Goal: Transaction & Acquisition: Purchase product/service

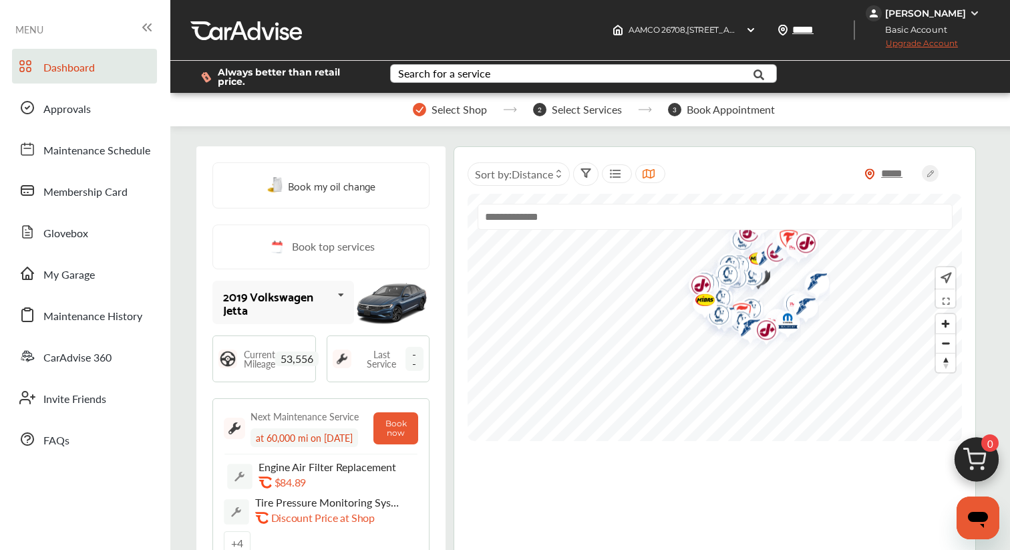
click at [466, 71] on div "Search for a service" at bounding box center [444, 73] width 92 height 11
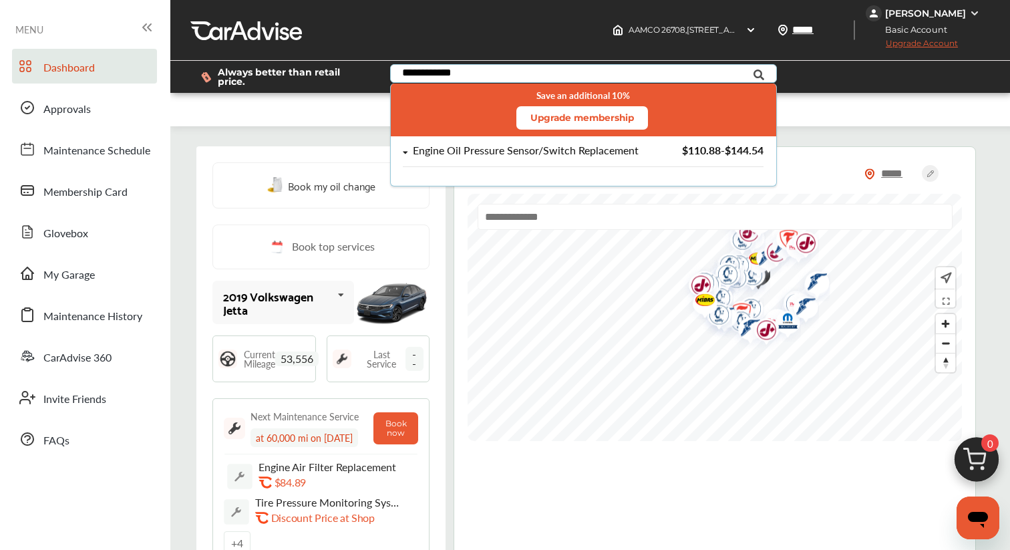
type input "**********"
click at [405, 152] on icon at bounding box center [405, 152] width 5 height 3
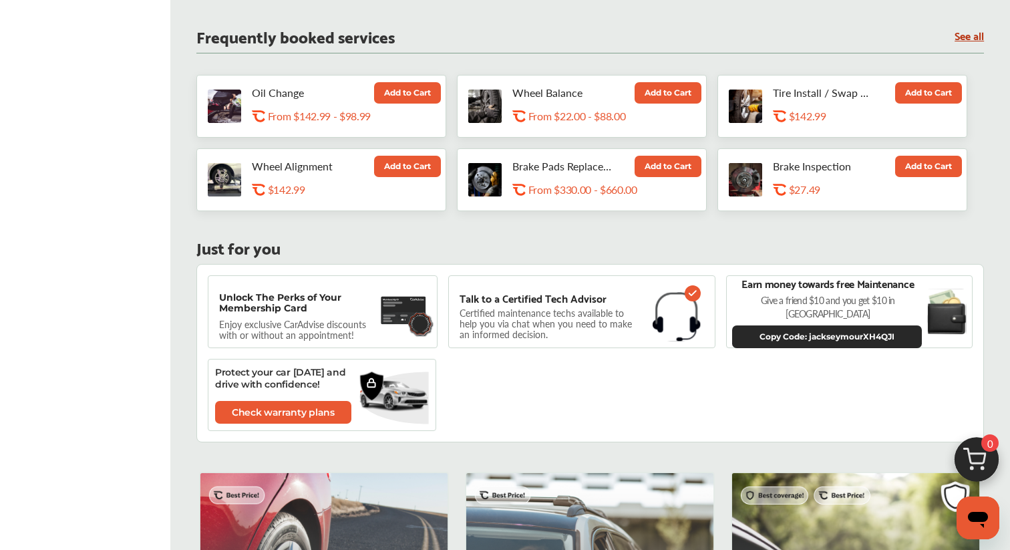
scroll to position [700, 0]
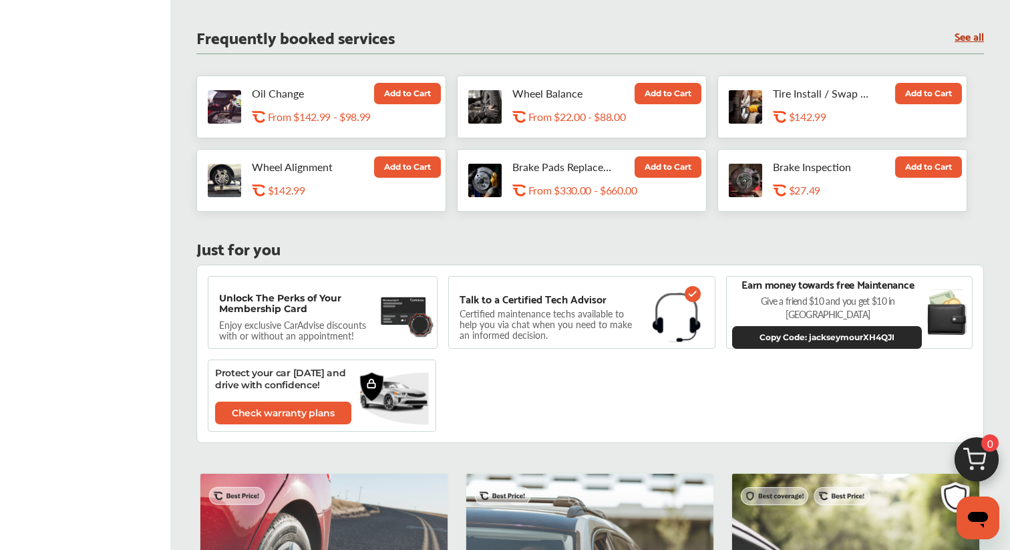
click at [978, 39] on link "See all" at bounding box center [969, 35] width 29 height 11
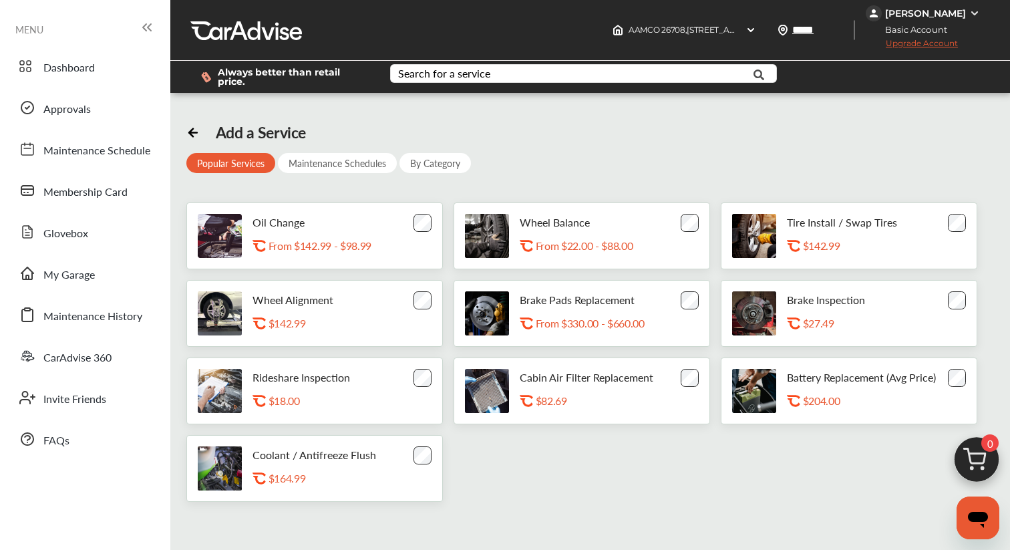
click at [439, 156] on div "By Category" at bounding box center [434, 163] width 71 height 20
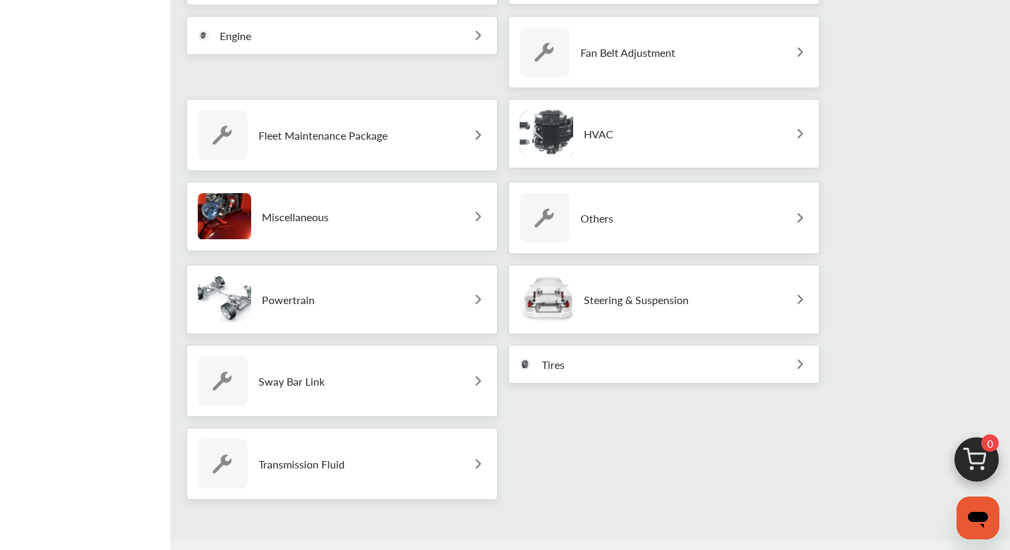
scroll to position [546, 0]
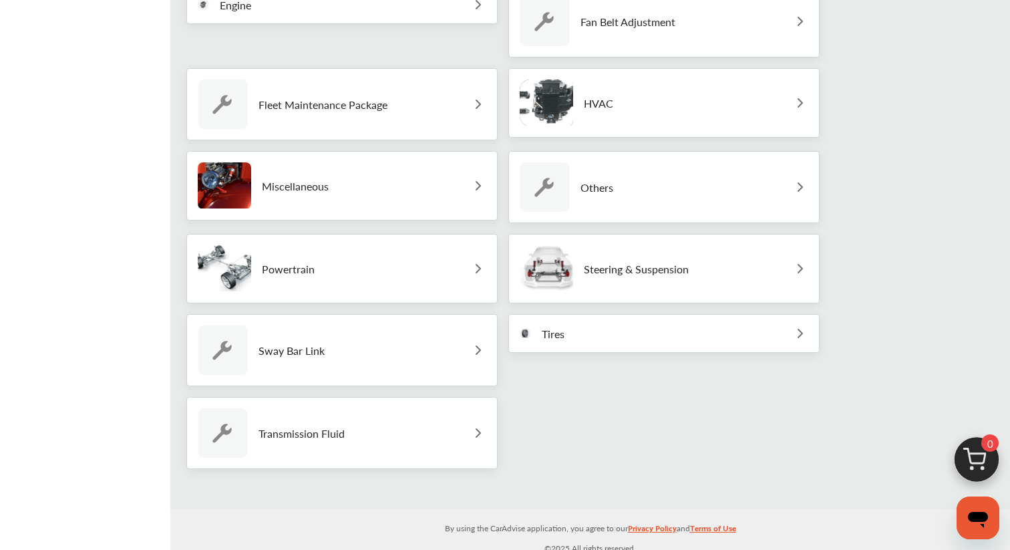
click at [468, 182] on div "Miscellaneous" at bounding box center [341, 185] width 311 height 69
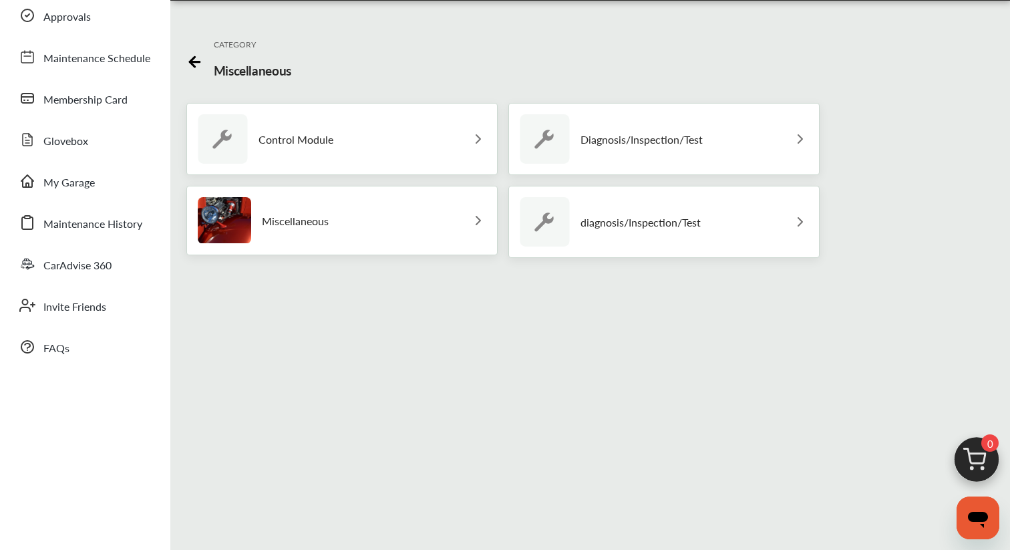
scroll to position [83, 0]
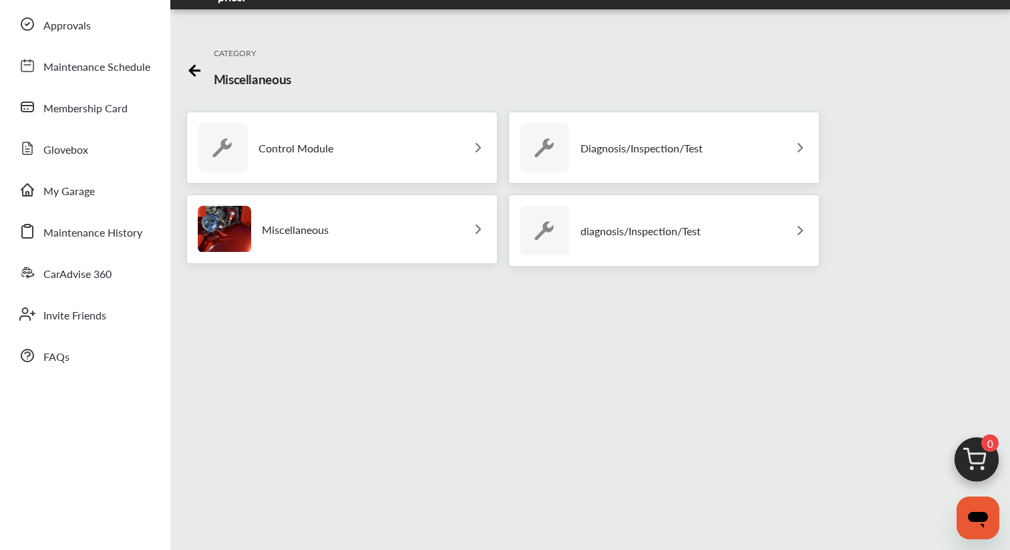
click at [459, 218] on div "Miscellaneous" at bounding box center [341, 228] width 311 height 69
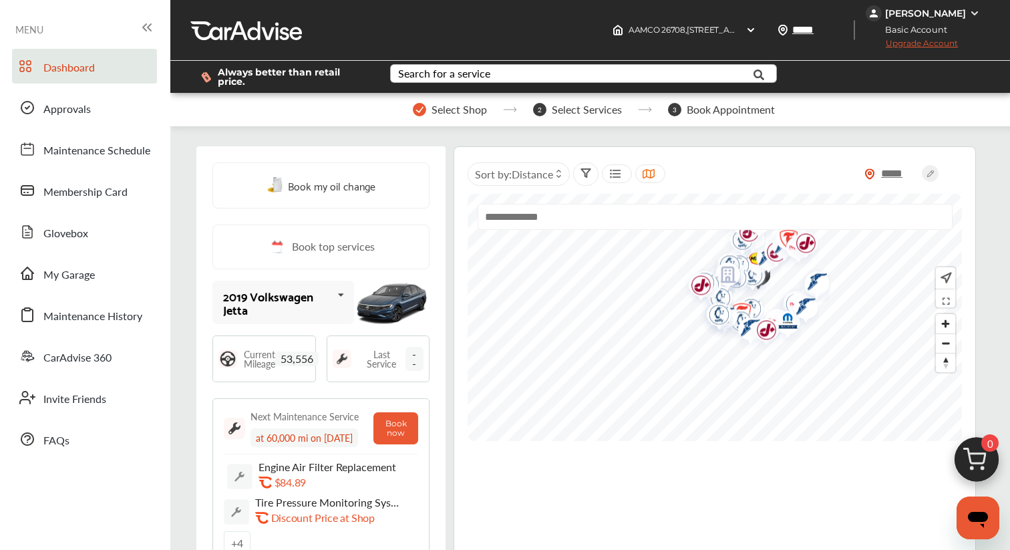
click at [468, 79] on div "Search for a service" at bounding box center [444, 73] width 92 height 11
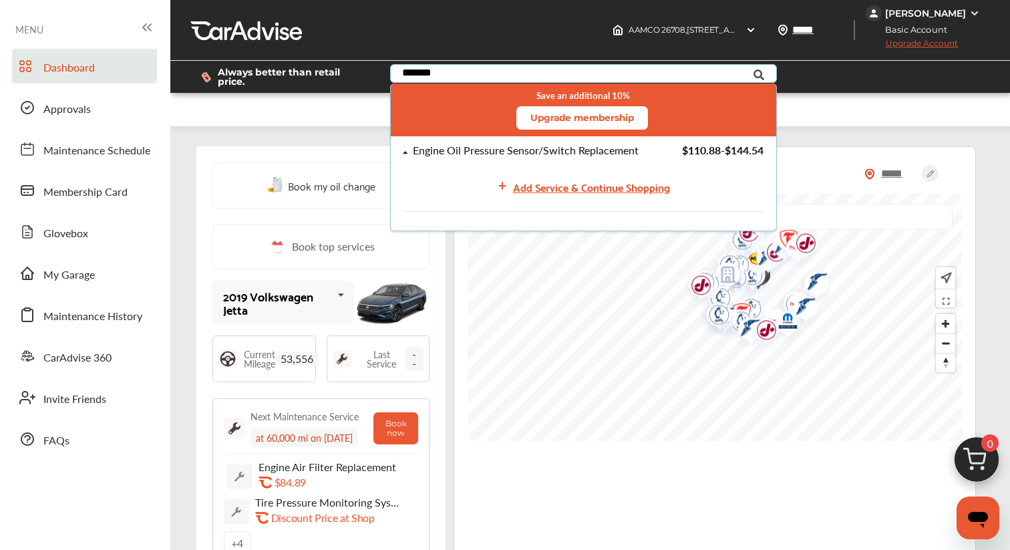
type input "*******"
click at [464, 156] on div "Engine Oil Pressure Sensor/Switch Replacement" at bounding box center [526, 150] width 226 height 11
click at [564, 190] on div "Add Service & Continue Shopping" at bounding box center [591, 187] width 157 height 18
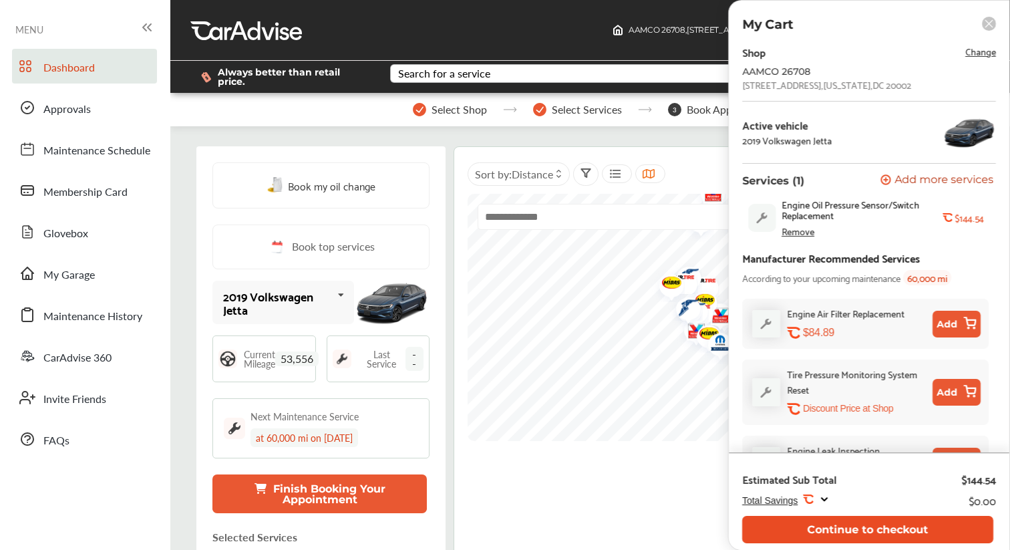
click at [793, 524] on button "Continue to checkout" at bounding box center [867, 529] width 251 height 27
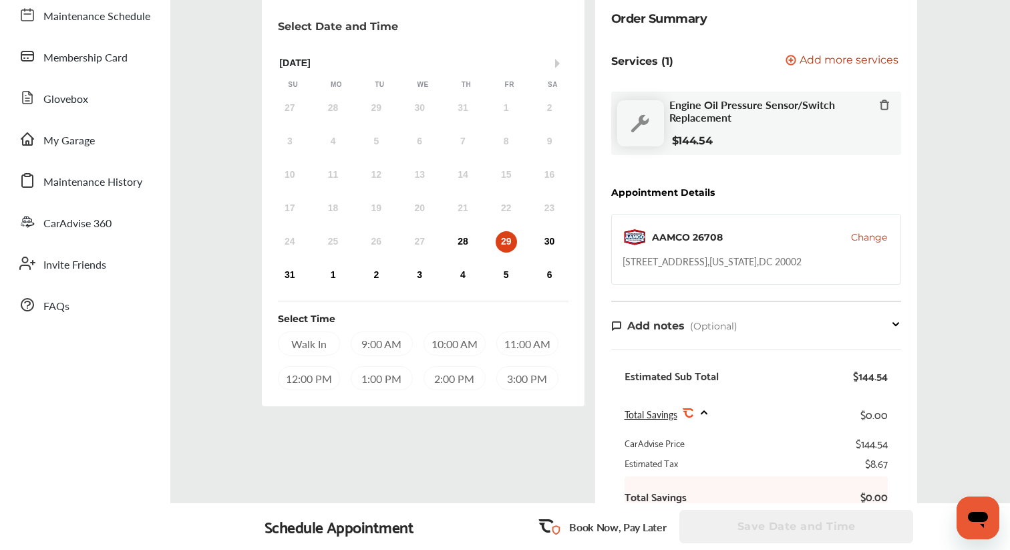
scroll to position [112, 0]
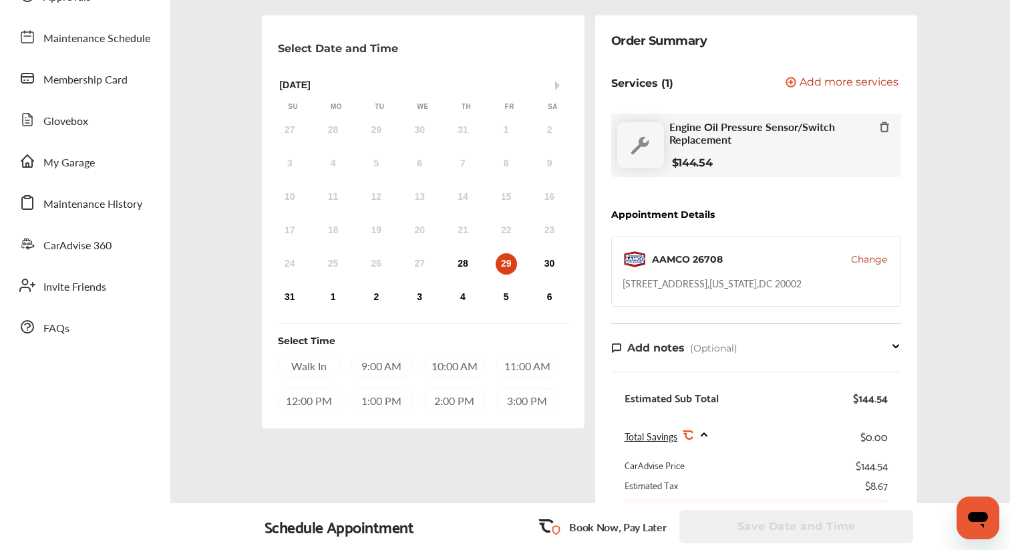
click at [860, 256] on span "Change" at bounding box center [869, 258] width 36 height 13
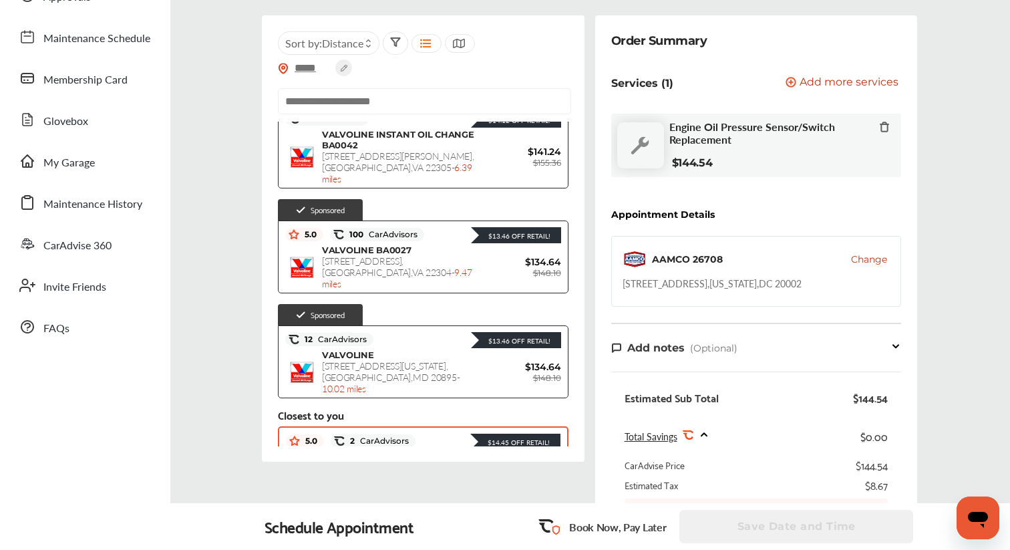
scroll to position [0, 0]
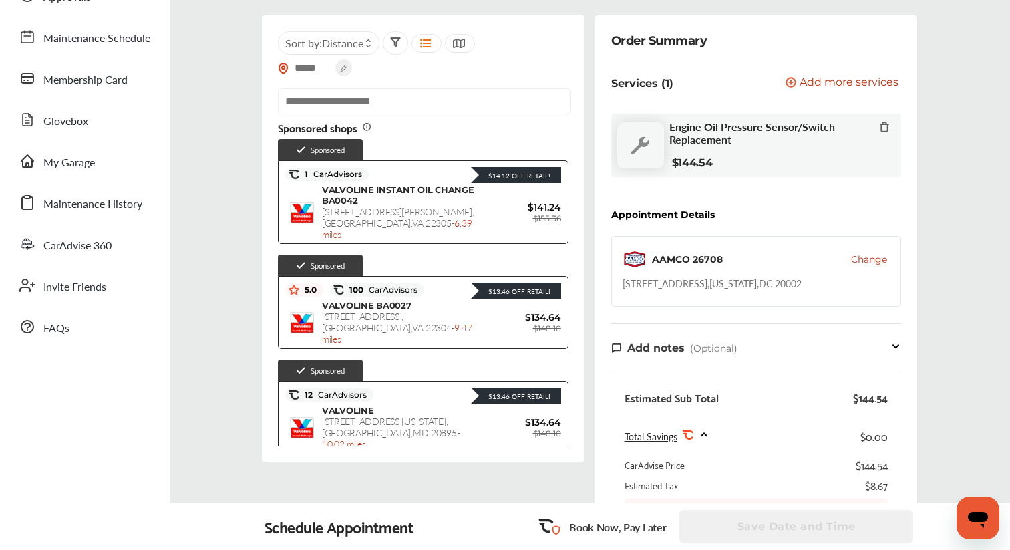
click at [370, 105] on input "text" at bounding box center [424, 101] width 293 height 26
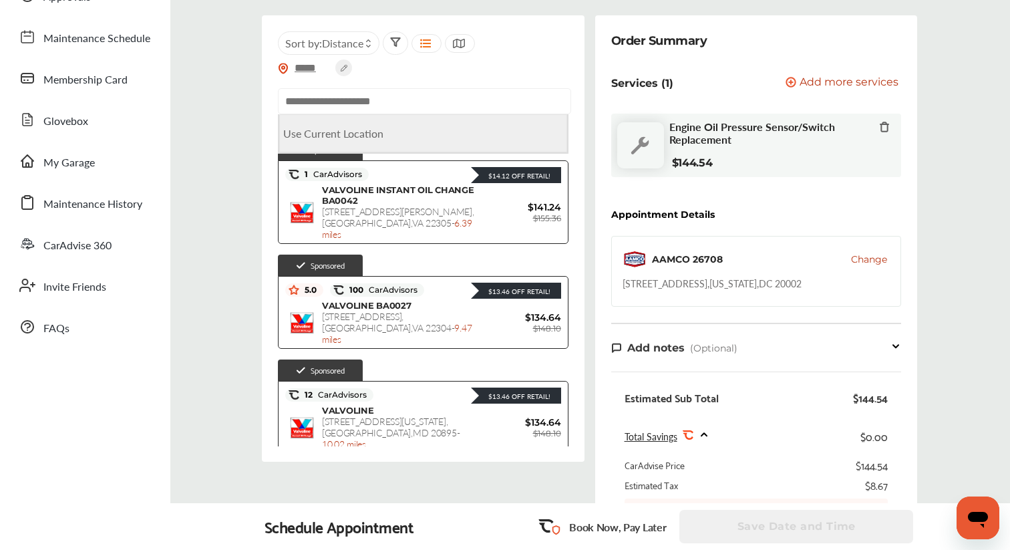
click at [342, 138] on Location "Use Current Location" at bounding box center [423, 133] width 288 height 38
type input "**********"
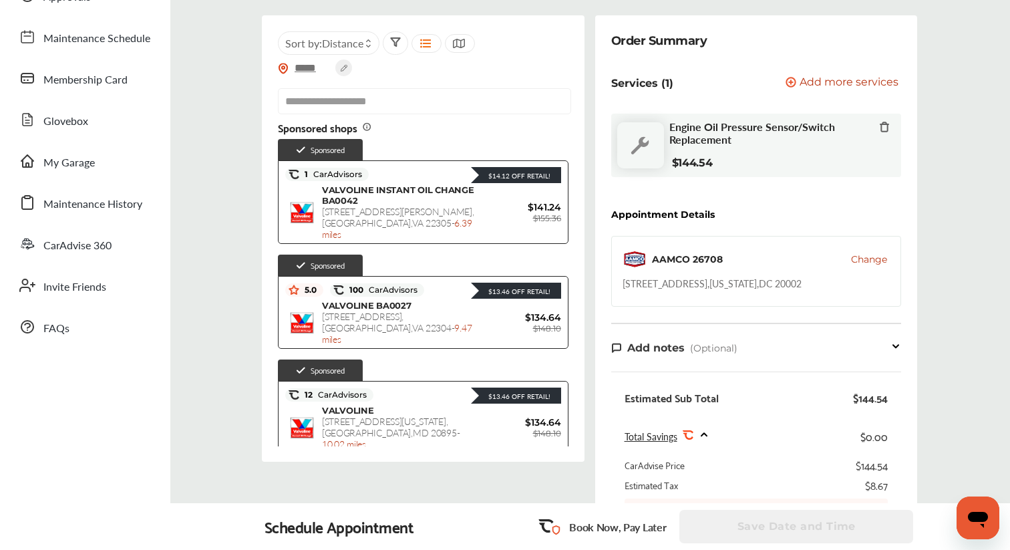
click at [371, 46] on icon at bounding box center [368, 45] width 6 height 5
click at [460, 45] on icon at bounding box center [458, 43] width 13 height 11
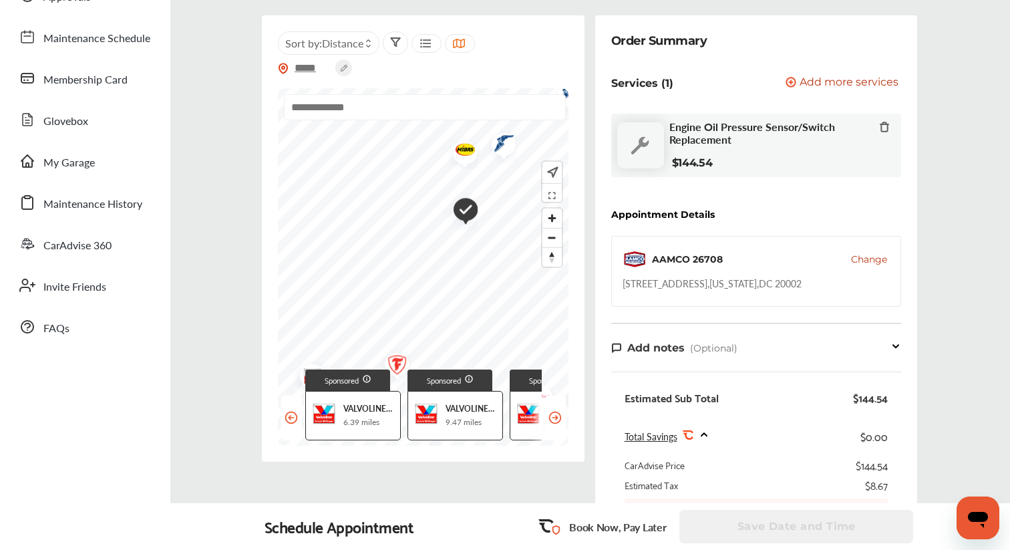
click at [465, 154] on img "Map marker" at bounding box center [460, 151] width 35 height 35
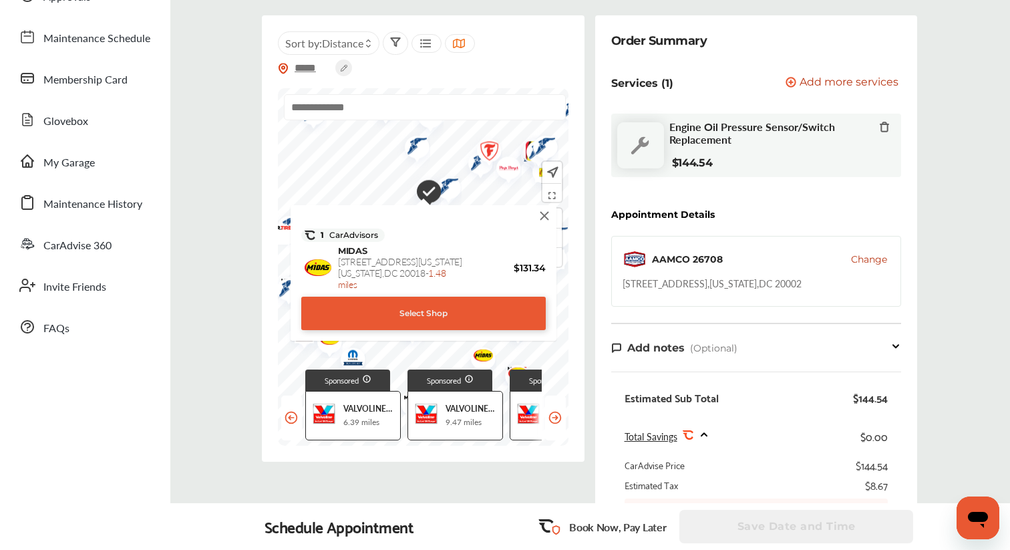
click at [475, 313] on div "Select Shop" at bounding box center [423, 313] width 244 height 33
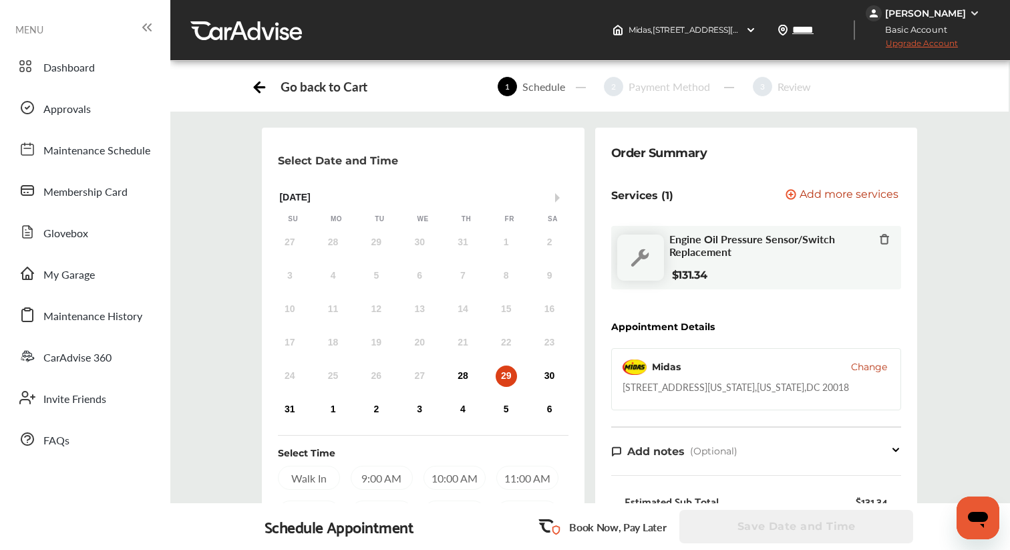
click at [270, 83] on div "Go back to Cart" at bounding box center [309, 87] width 116 height 20
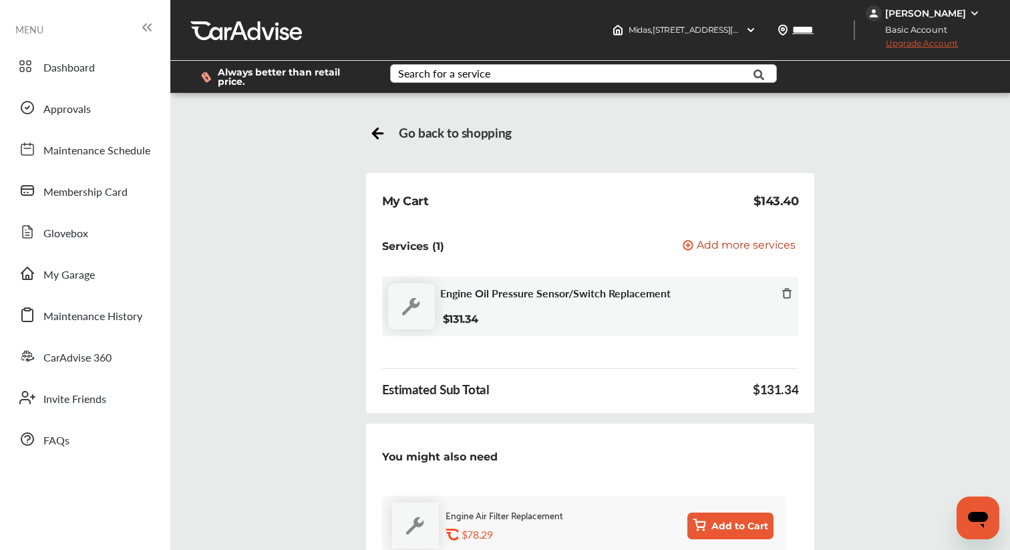
click at [431, 74] on div "Search for a service" at bounding box center [444, 73] width 92 height 11
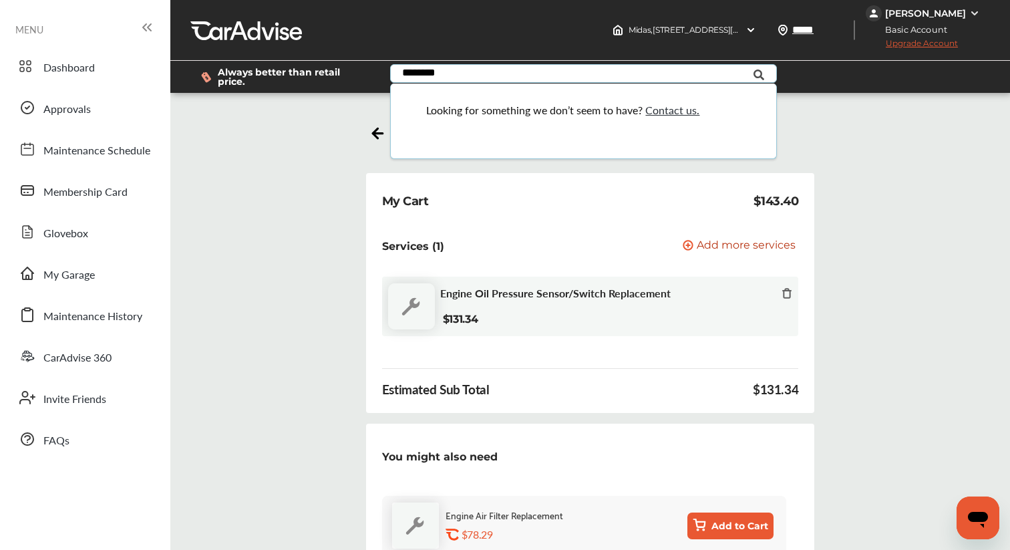
type input "********"
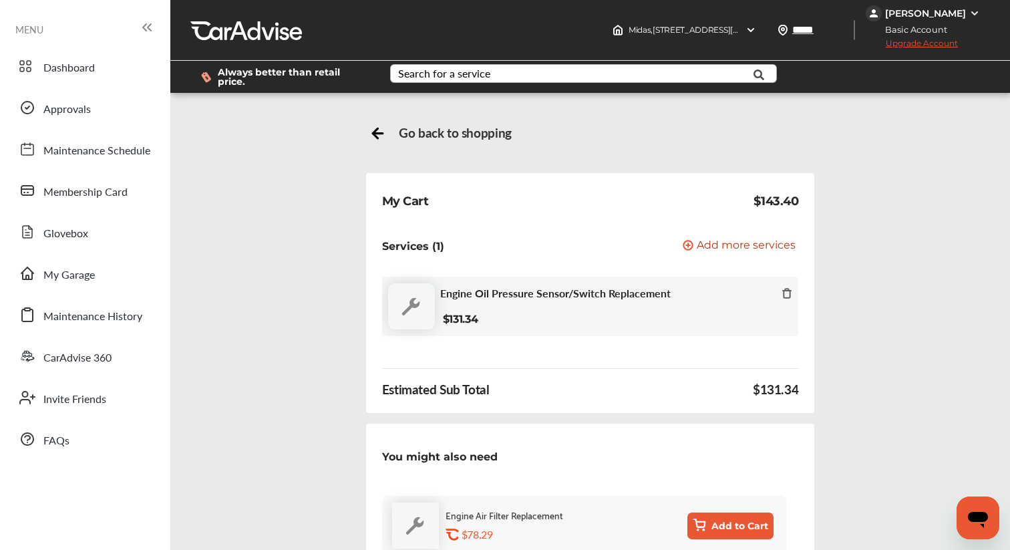
click at [325, 103] on div "Go back to shopping My Cart $143.40 Services (1) Add a service Add more service…" at bounding box center [590, 551] width 833 height 897
click at [418, 76] on div "Search for a service" at bounding box center [444, 73] width 92 height 11
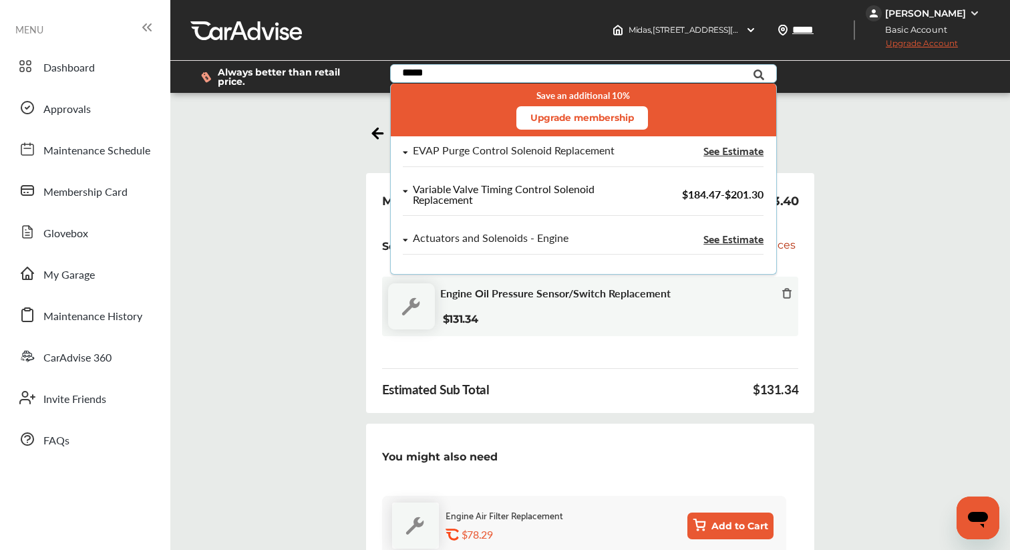
type input "*****"
click at [404, 193] on icon at bounding box center [405, 191] width 5 height 8
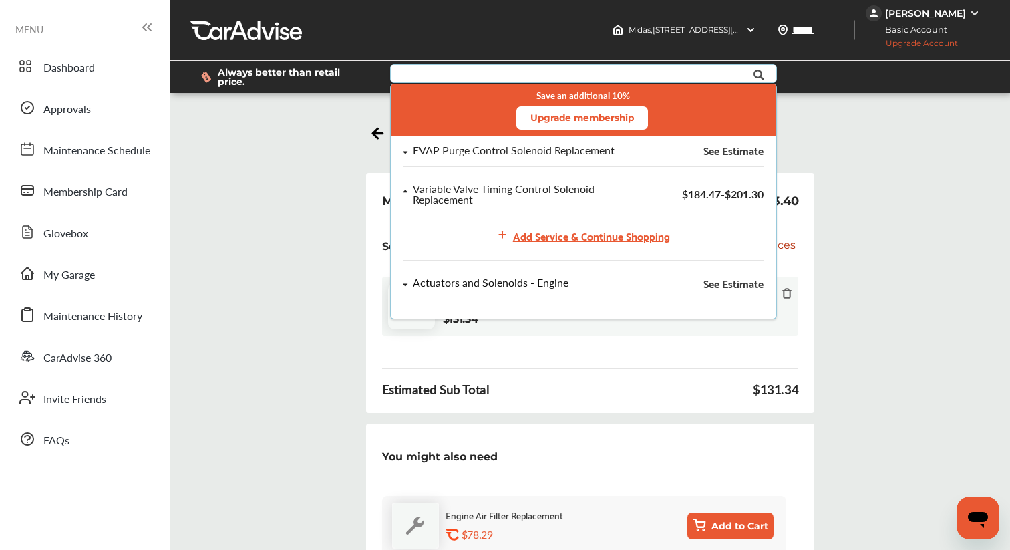
click at [409, 283] on div "Actuators and Solenoids - Engine" at bounding box center [529, 282] width 252 height 11
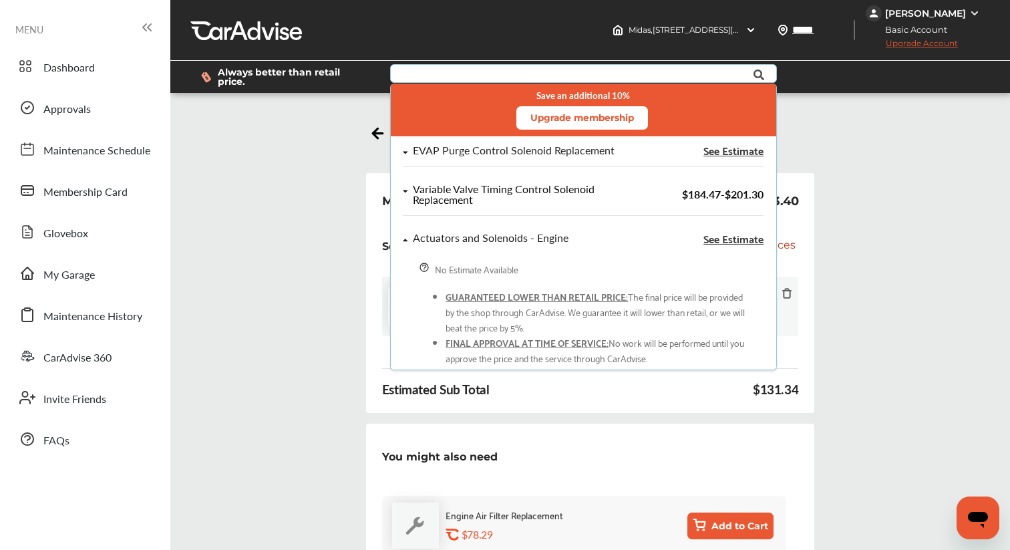
click at [403, 193] on icon at bounding box center [405, 191] width 5 height 8
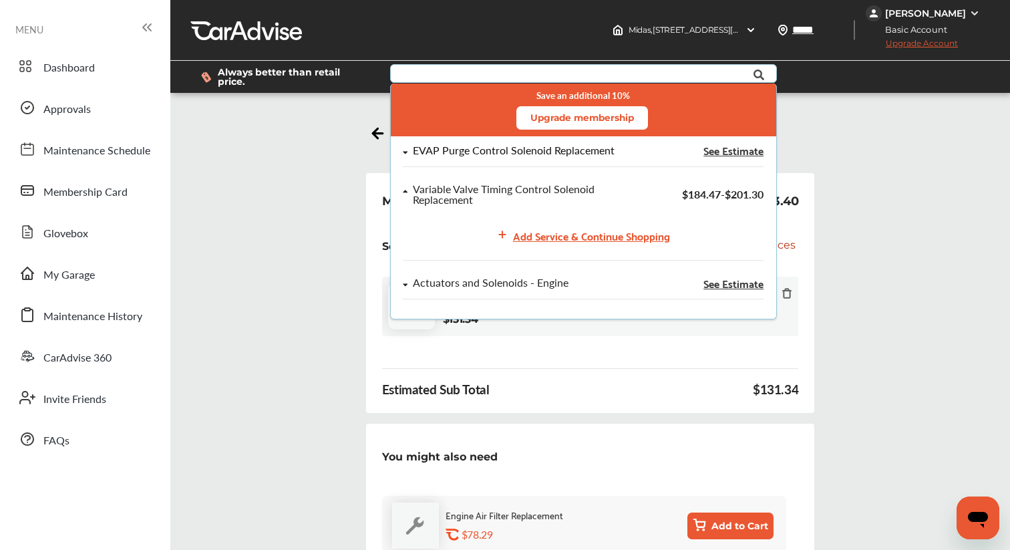
click at [403, 159] on div "EVAP Purge Control Solenoid Replacement See Estimate" at bounding box center [583, 156] width 361 height 22
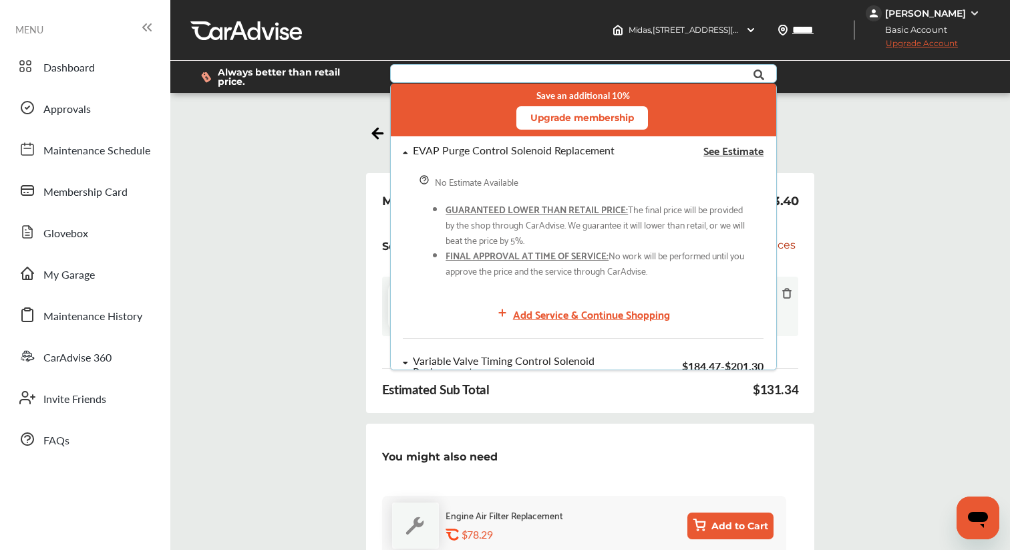
click at [315, 132] on div "Go back to shopping My Cart $143.40 Services (1) Add a service Add more service…" at bounding box center [590, 561] width 833 height 877
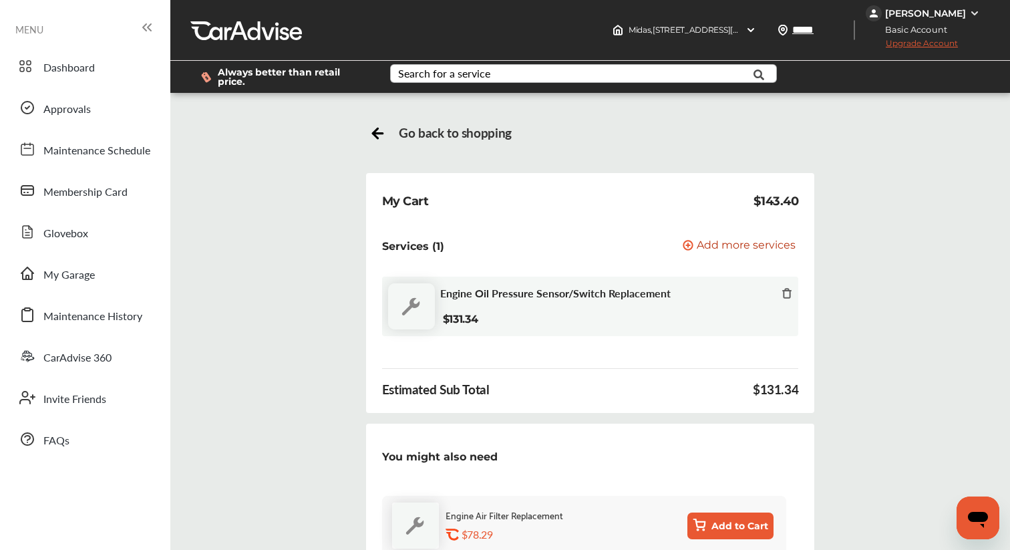
click at [440, 73] on div "Search for a service" at bounding box center [444, 73] width 92 height 11
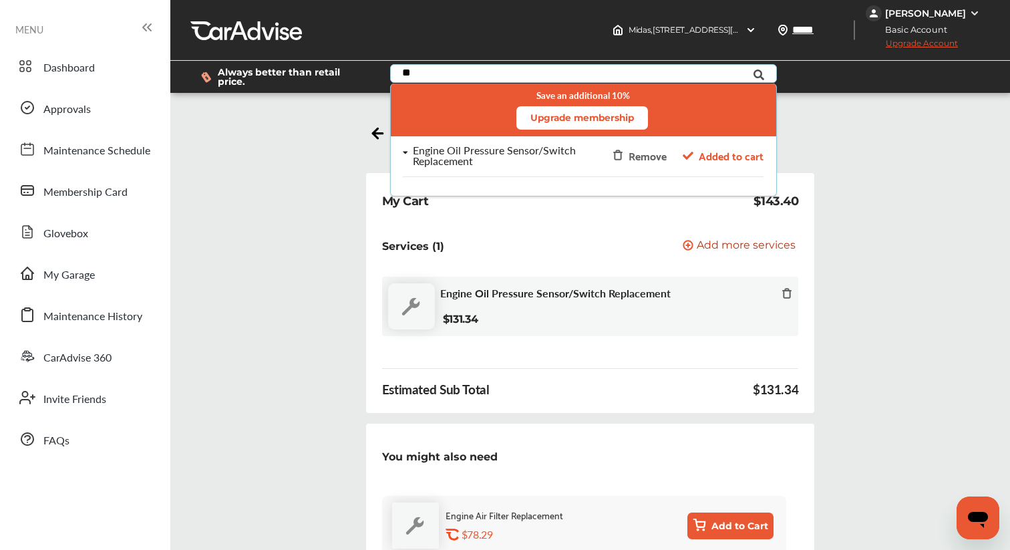
type input "*"
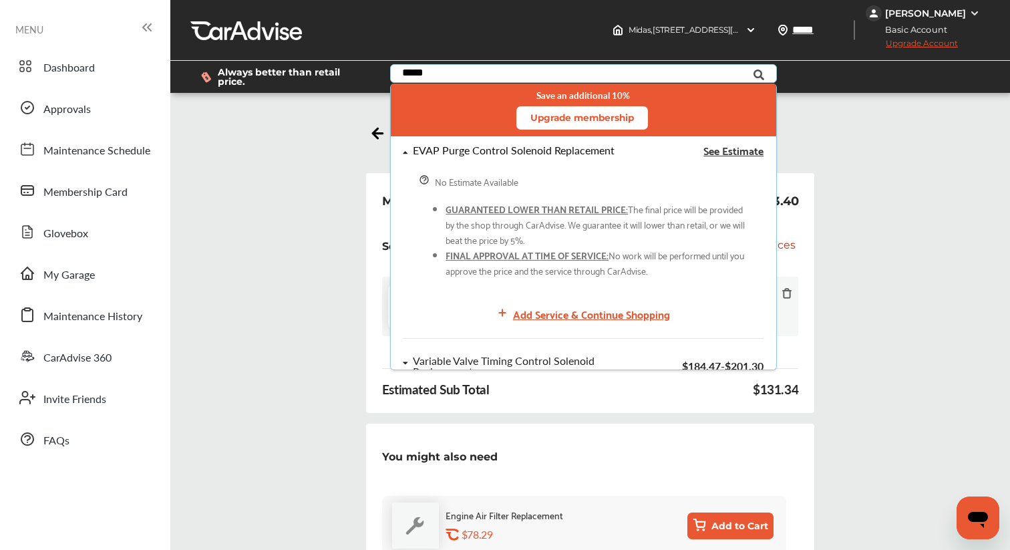
type input "*****"
click at [403, 154] on icon at bounding box center [405, 152] width 5 height 8
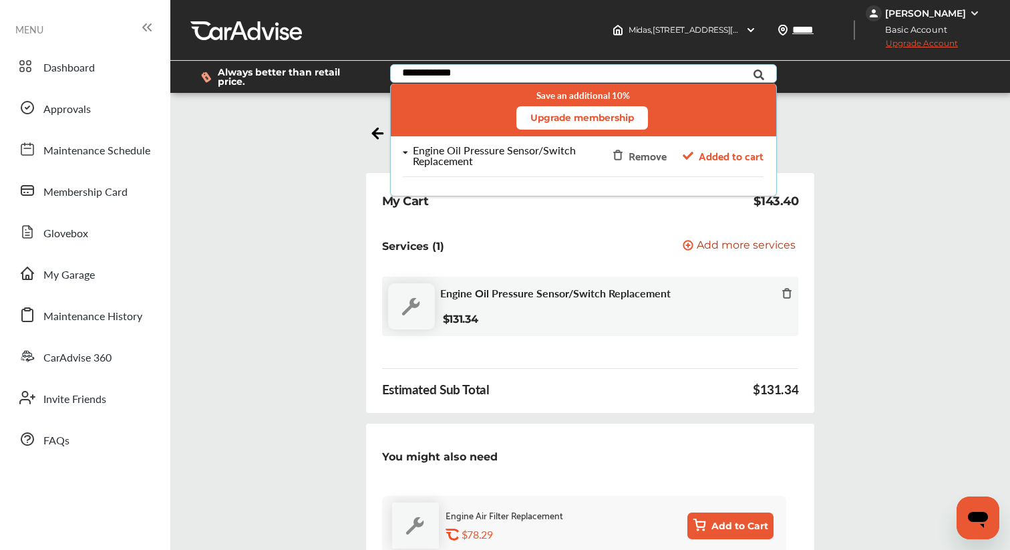
type input "**********"
click at [432, 153] on div "Engine Oil Pressure Sensor/Switch Replacement" at bounding box center [521, 155] width 216 height 21
click at [429, 152] on div "Engine Oil Pressure Sensor/Switch Replacement" at bounding box center [521, 155] width 216 height 21
click at [399, 150] on div "Engine Oil Pressure Sensor/Switch Replacement Remove Added to cart Add Service …" at bounding box center [583, 183] width 385 height 94
click at [405, 151] on icon at bounding box center [405, 152] width 5 height 3
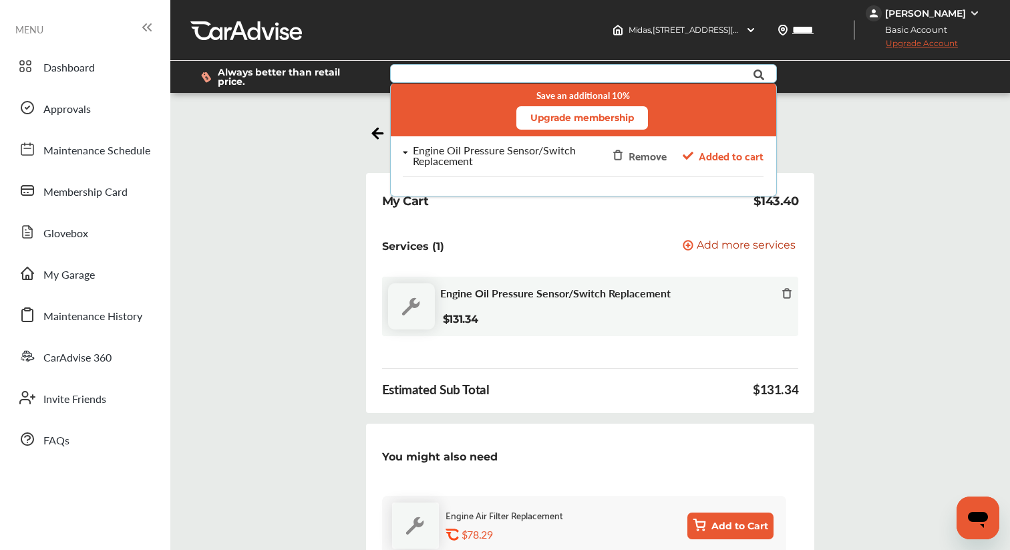
click at [295, 124] on div "Go back to shopping My Cart $143.40 Services (1) Add a service Add more service…" at bounding box center [590, 561] width 833 height 877
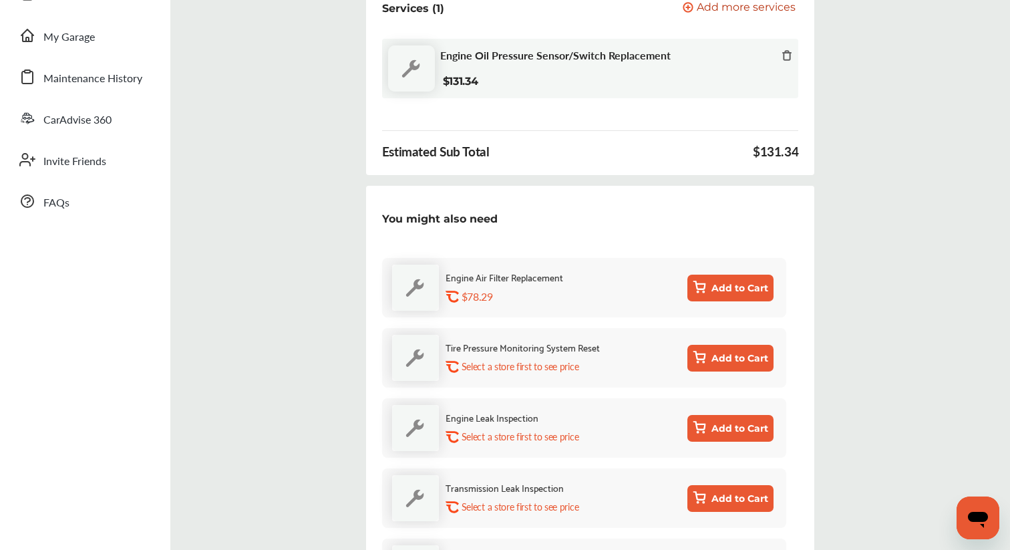
scroll to position [375, 0]
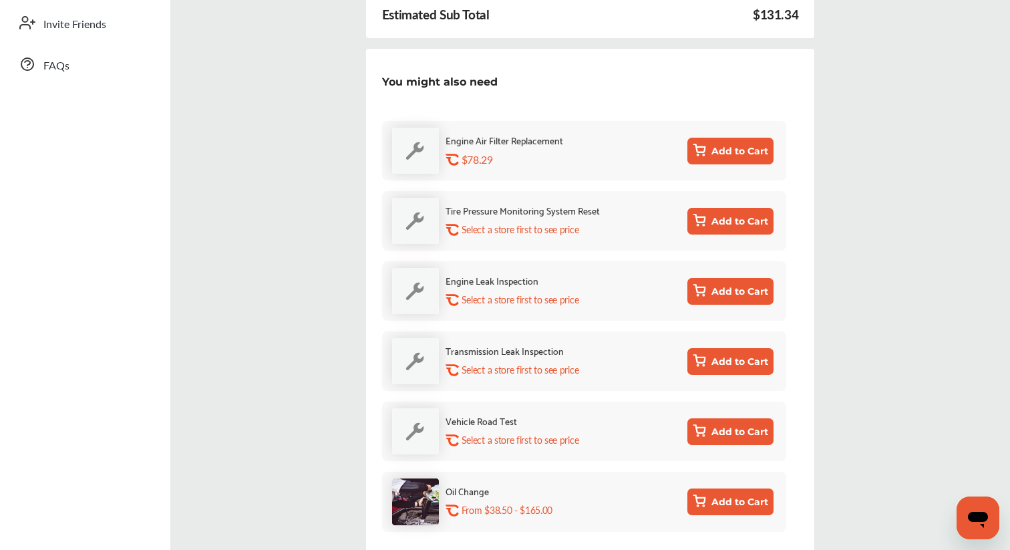
click at [981, 524] on icon "Open messaging window" at bounding box center [978, 520] width 20 height 16
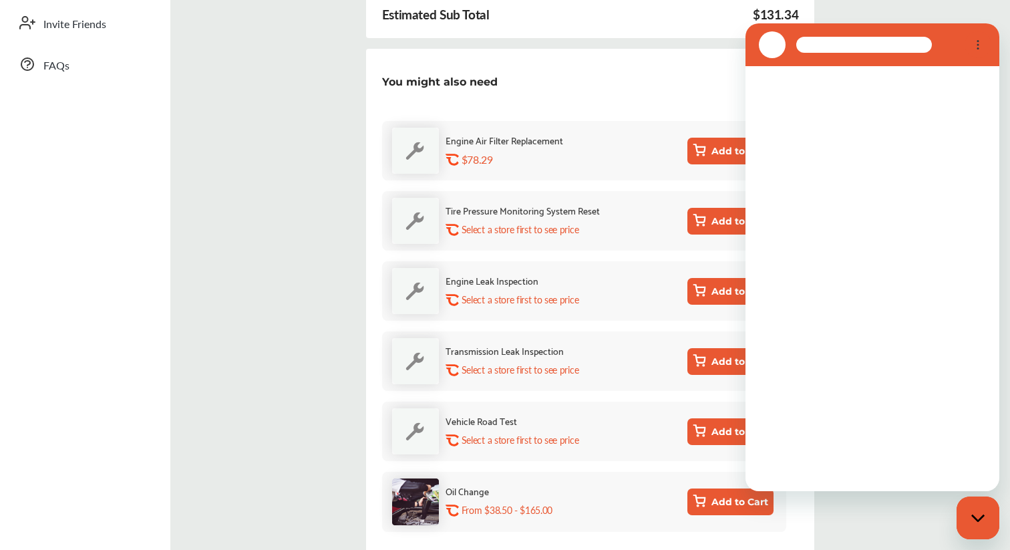
scroll to position [0, 0]
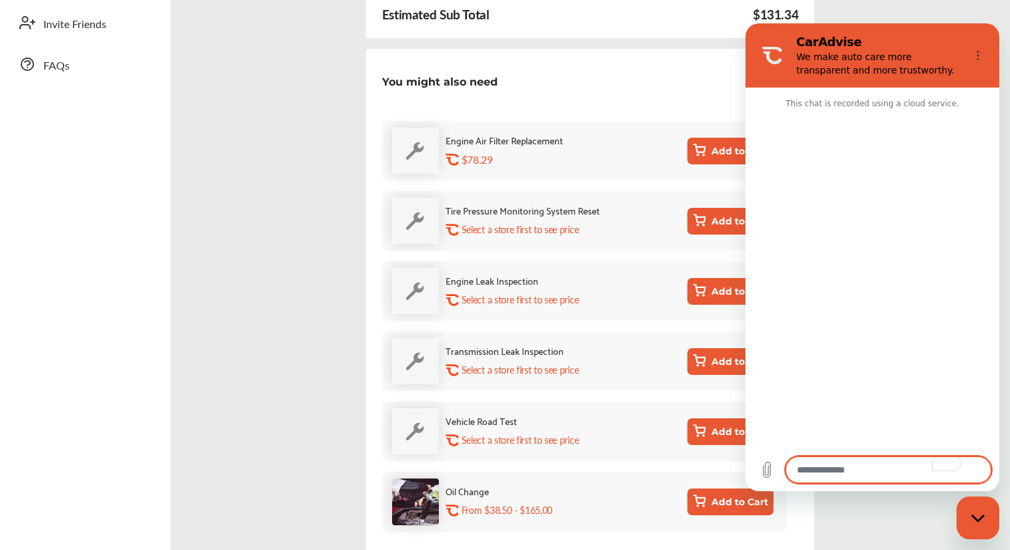
type textarea "*"
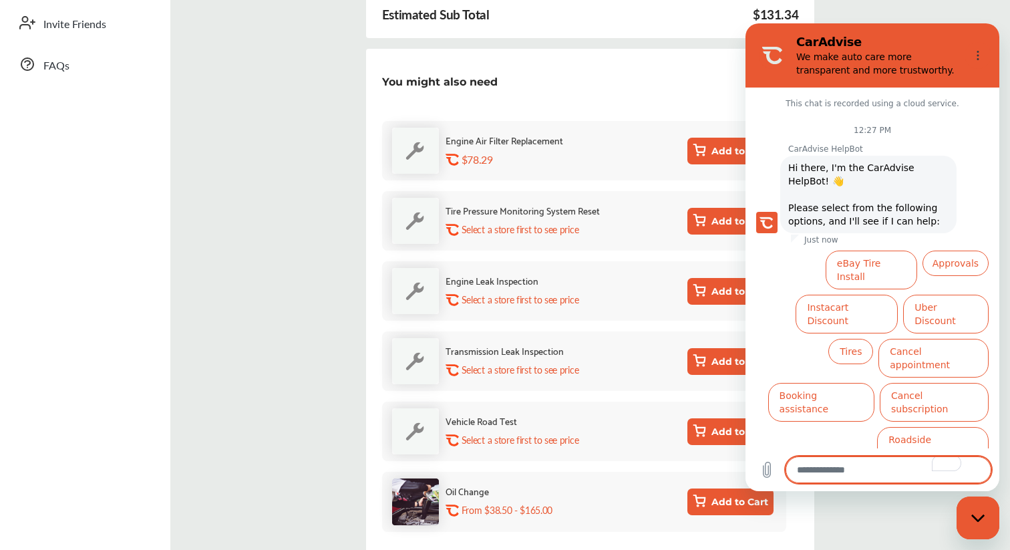
click at [249, 128] on div "Go back to shopping My Cart $143.40 Services (1) Add a service Add more service…" at bounding box center [590, 186] width 833 height 877
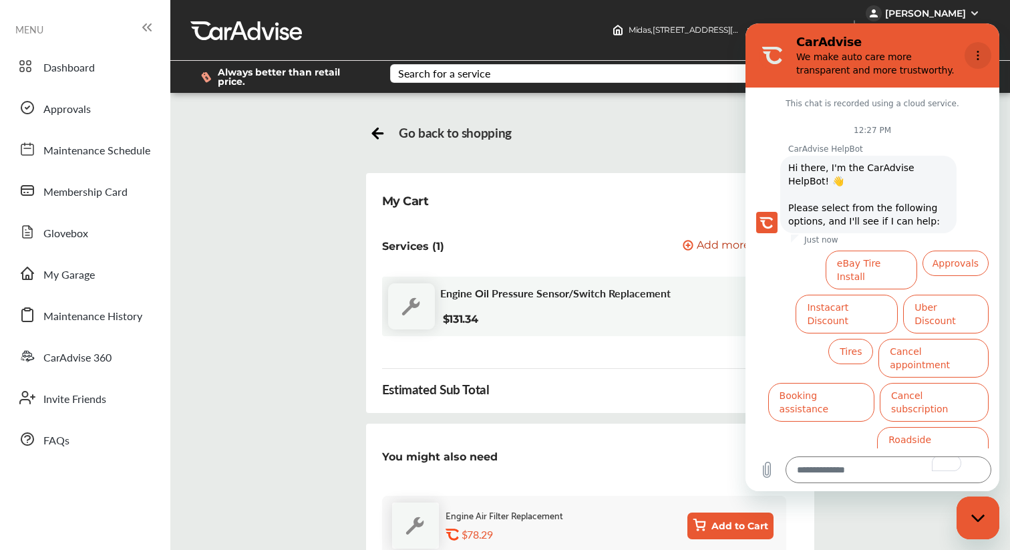
click at [978, 53] on icon "Options menu" at bounding box center [978, 55] width 11 height 11
click at [562, 124] on div "Go back to shopping" at bounding box center [590, 132] width 442 height 19
